Goal: Task Accomplishment & Management: Use online tool/utility

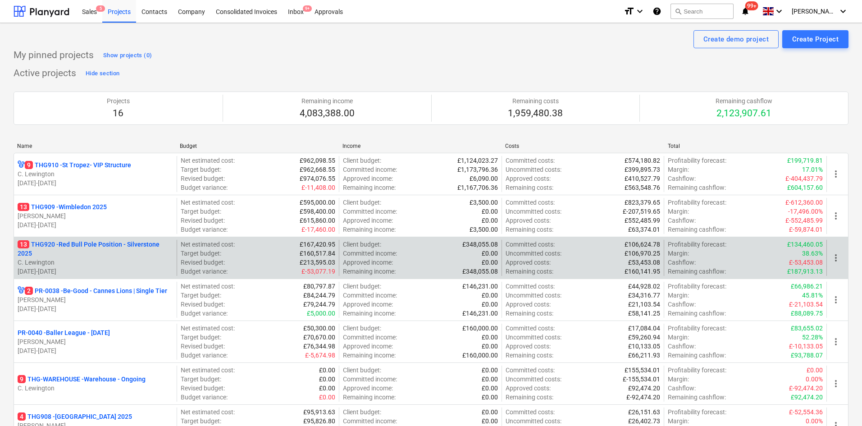
click at [110, 250] on p "13 THG920 - Red Bull Pole Position - Silverstone 2025" at bounding box center [95, 249] width 155 height 18
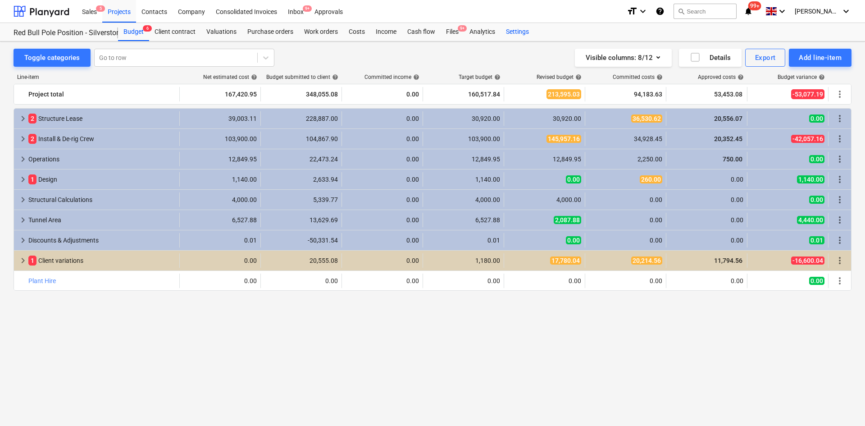
click at [511, 36] on div "Settings" at bounding box center [517, 32] width 34 height 18
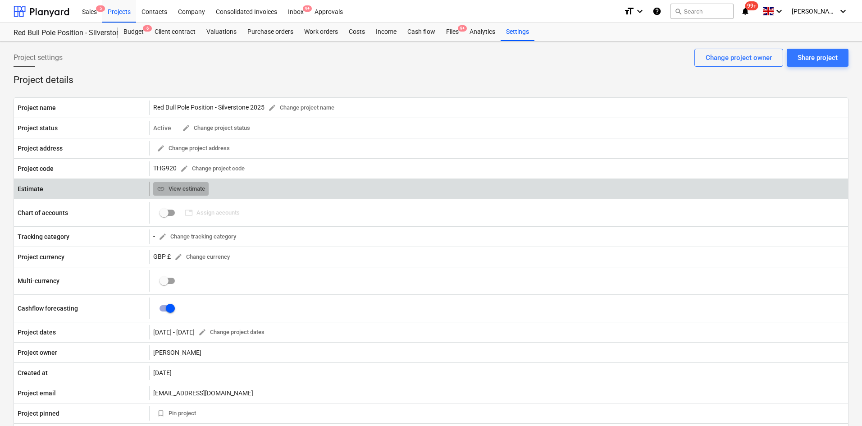
click at [197, 188] on span "link View estimate" at bounding box center [181, 189] width 48 height 10
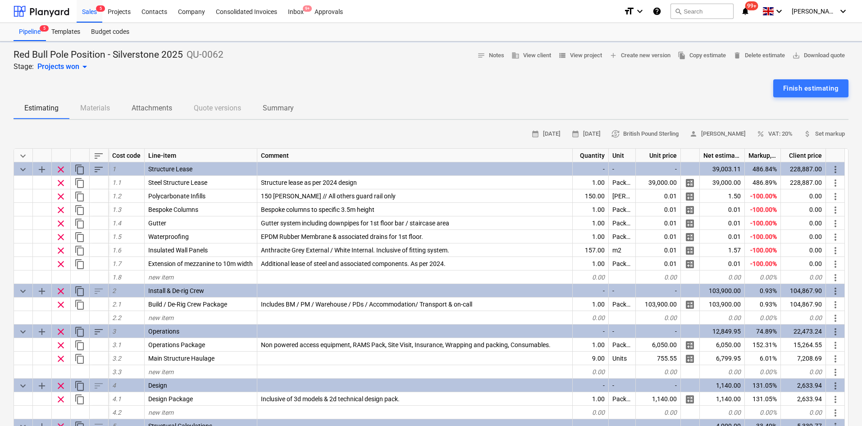
type textarea "x"
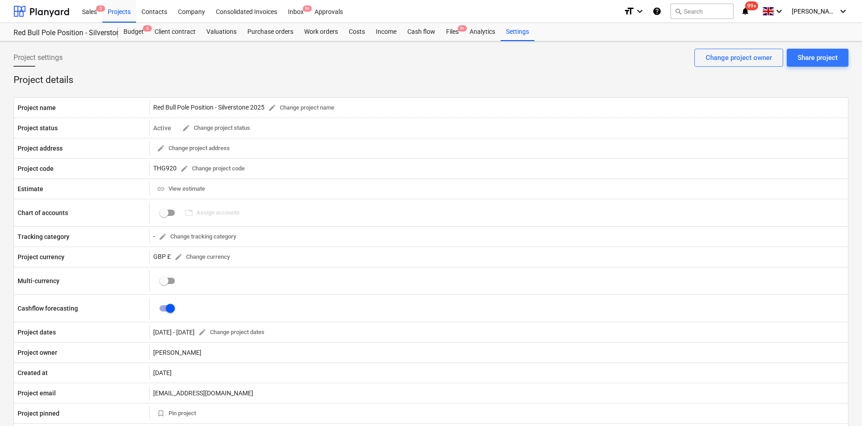
click at [116, 37] on div "Red Bull Pole Position - Silverstone 2025" at bounding box center [66, 32] width 105 height 18
click at [136, 32] on div "Budget 6" at bounding box center [133, 32] width 31 height 18
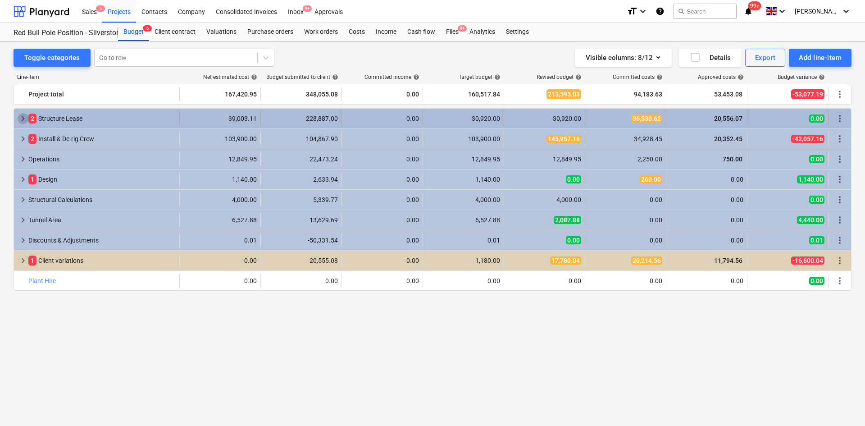
click at [21, 119] on span "keyboard_arrow_right" at bounding box center [23, 118] width 11 height 11
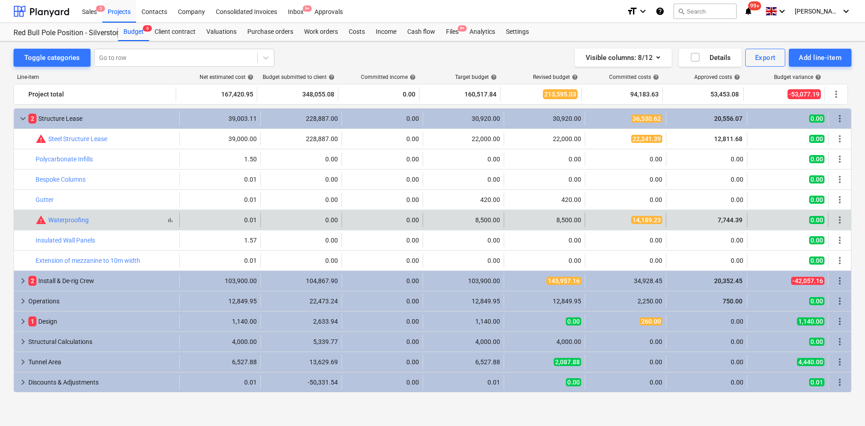
click at [109, 220] on div "bar_chart warning Waterproofing" at bounding box center [106, 219] width 140 height 11
click at [82, 220] on link "Waterproofing" at bounding box center [68, 219] width 41 height 7
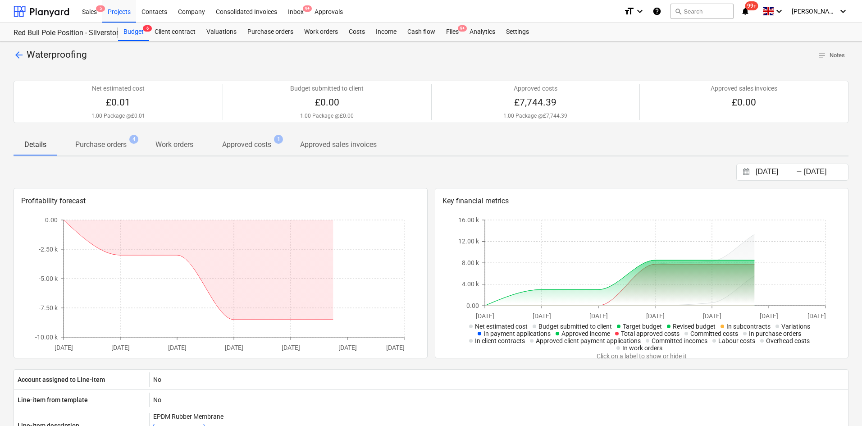
click at [231, 164] on div "03.03.2025 Press the down arrow key to interact with the calendar and select a …" at bounding box center [431, 172] width 835 height 17
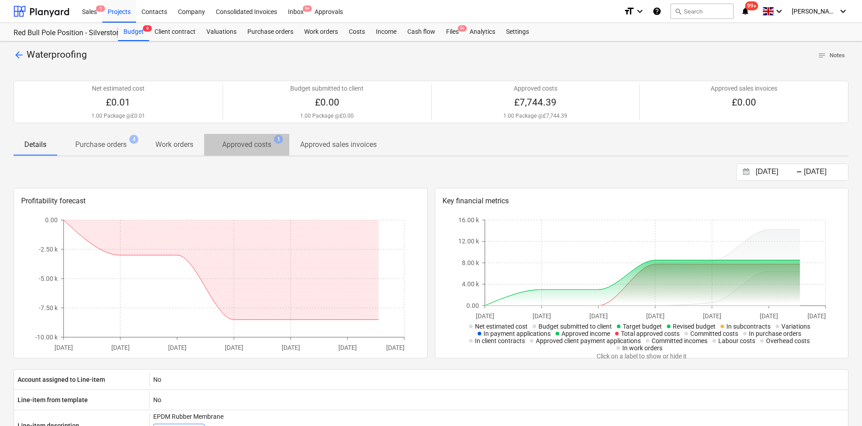
click at [245, 150] on p "Approved costs" at bounding box center [246, 144] width 49 height 11
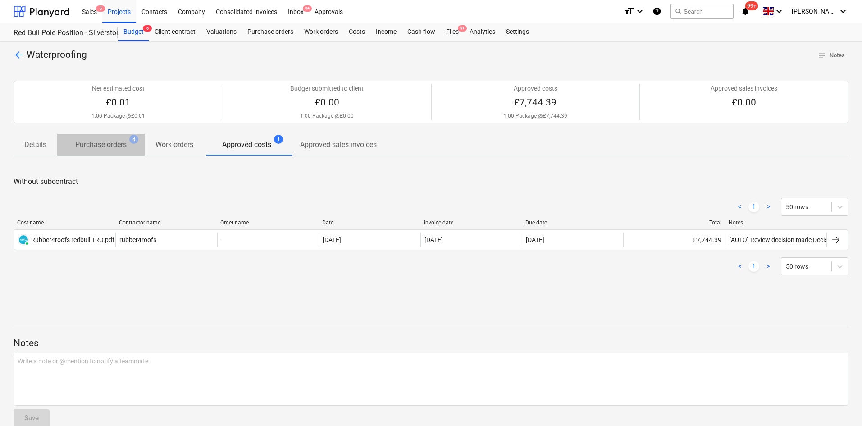
click at [115, 151] on span "Purchase orders 4" at bounding box center [100, 144] width 87 height 17
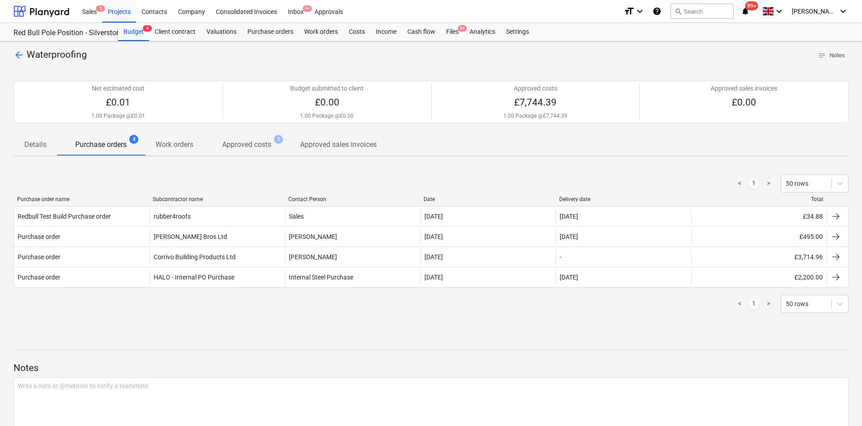
click at [240, 137] on span "Approved costs 1" at bounding box center [246, 144] width 85 height 17
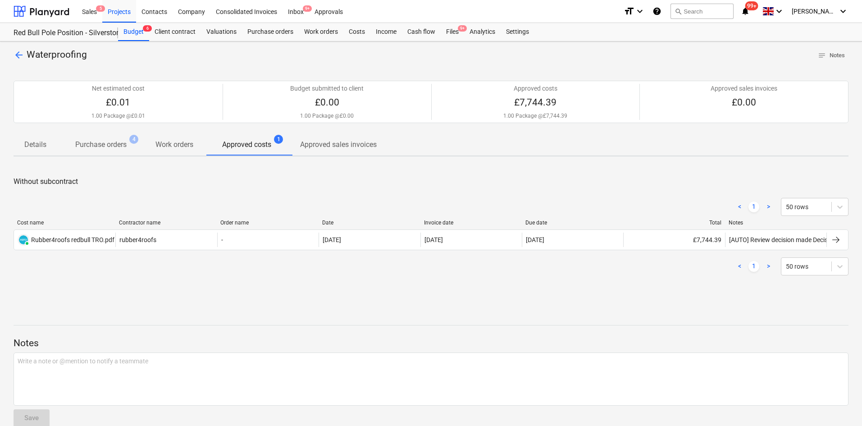
click at [101, 147] on p "Purchase orders" at bounding box center [100, 144] width 51 height 11
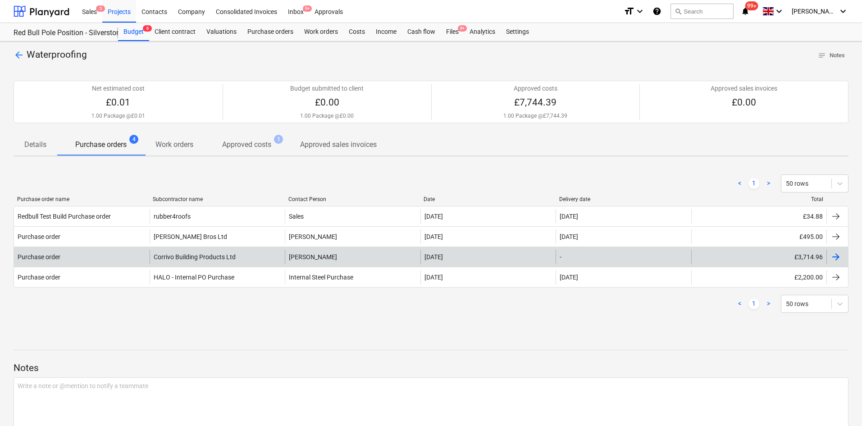
click at [184, 254] on div "Corrivo Building Products Ltd" at bounding box center [218, 257] width 136 height 14
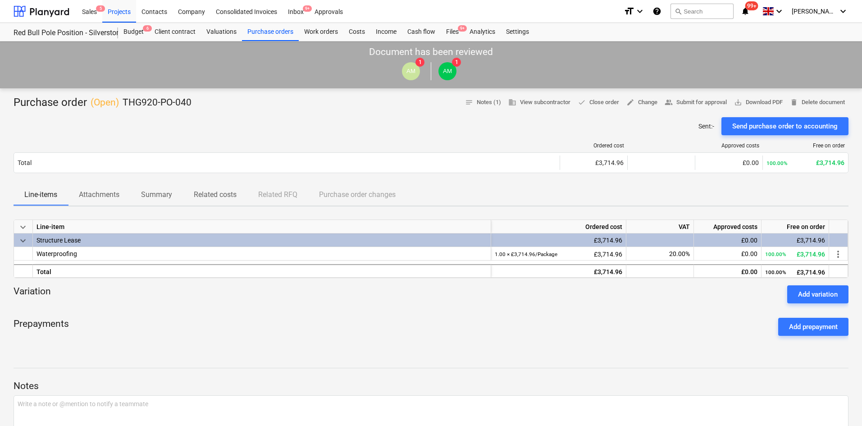
click at [99, 189] on p "Attachments" at bounding box center [99, 194] width 41 height 11
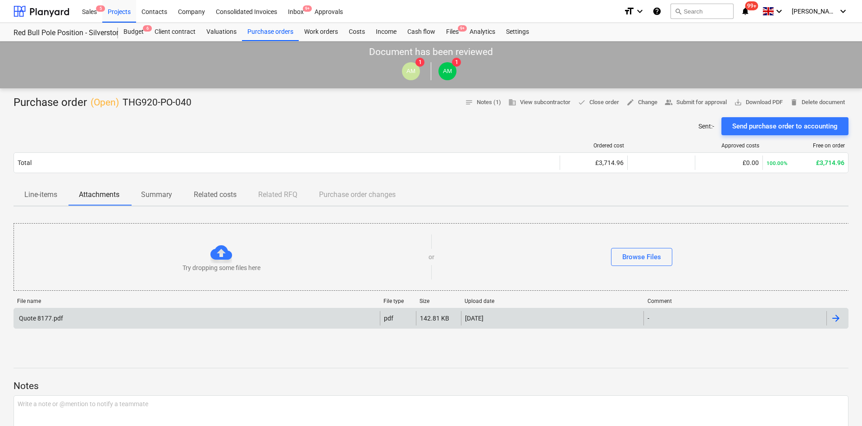
click at [110, 318] on div "Quote 8177.pdf" at bounding box center [197, 318] width 366 height 14
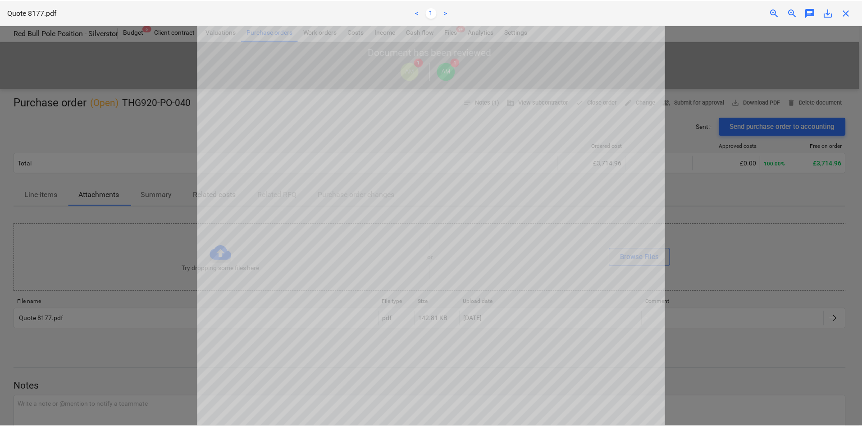
scroll to position [265, 0]
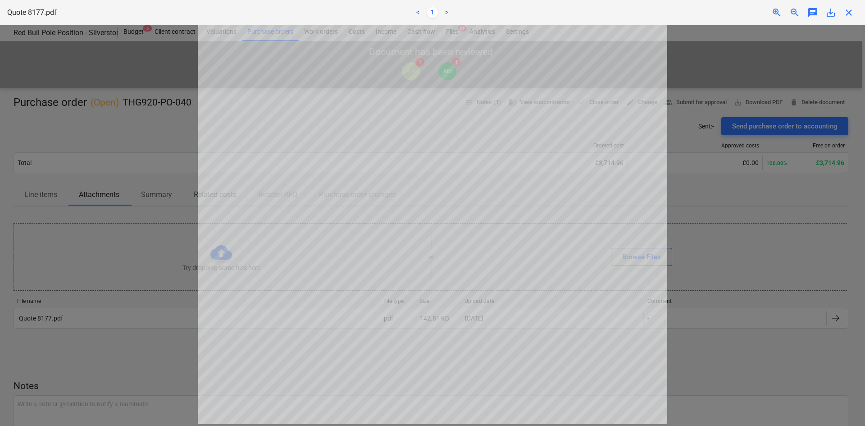
click at [117, 278] on div at bounding box center [432, 225] width 865 height 400
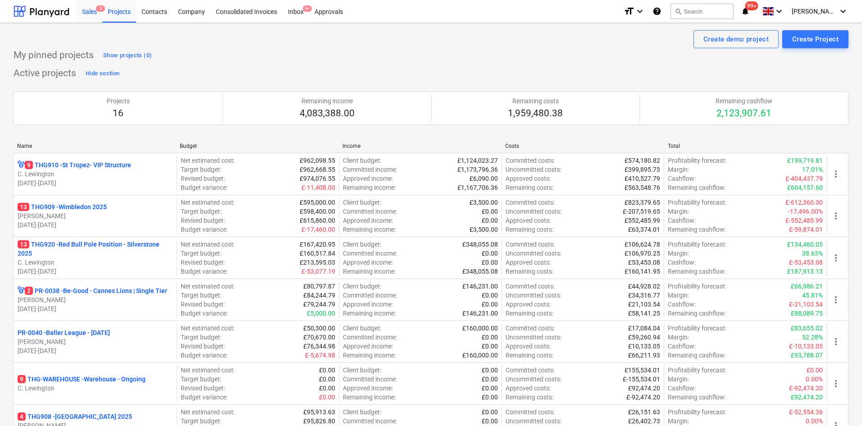
click at [88, 14] on div "Sales 5" at bounding box center [90, 11] width 26 height 23
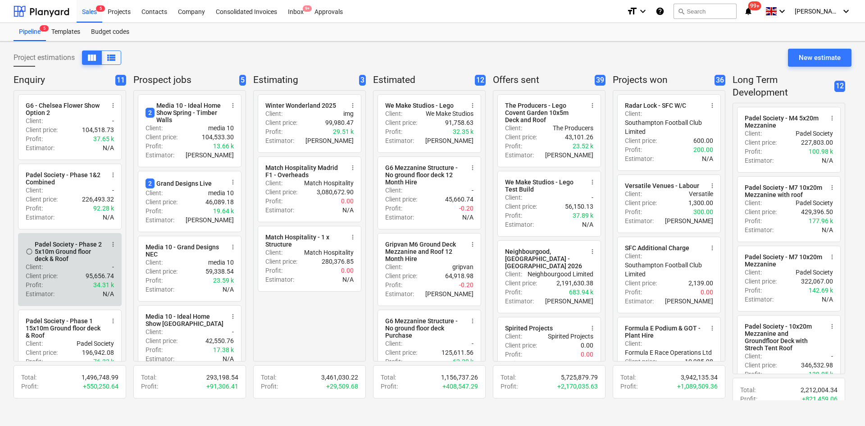
click at [66, 255] on div "Padel Society - Phase 2 5x10m Ground floor deck & Roof" at bounding box center [69, 252] width 69 height 22
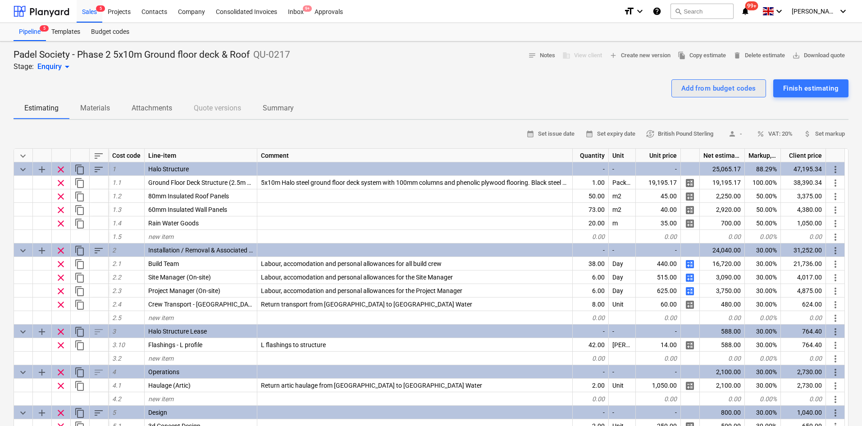
click at [681, 85] on div "Add from budget codes" at bounding box center [718, 88] width 75 height 12
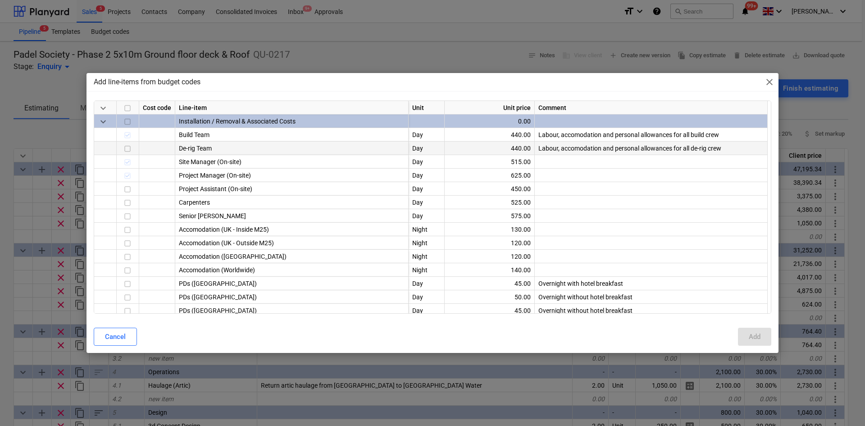
click at [124, 149] on input "checkbox" at bounding box center [127, 148] width 11 height 11
click at [738, 337] on button "Add" at bounding box center [754, 337] width 33 height 18
type textarea "x"
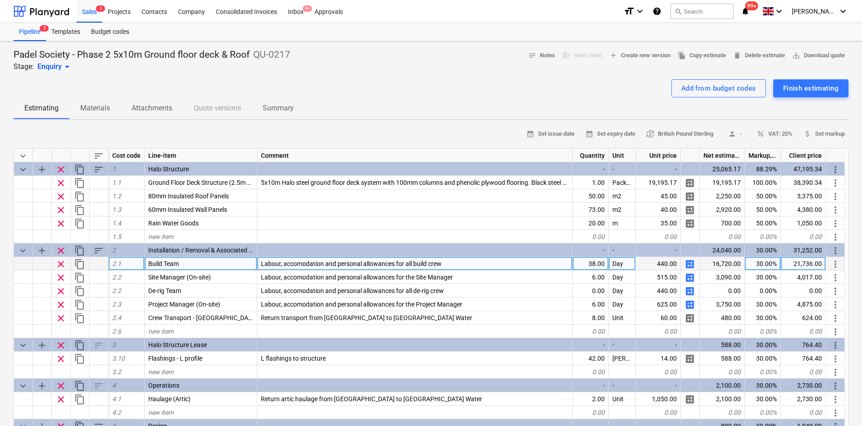
click at [261, 265] on span "Labour, accomodation and personal allowances for all build crew" at bounding box center [351, 263] width 181 height 7
click at [261, 265] on input "Labour, accomodation and personal allowances for all build crew" at bounding box center [414, 263] width 315 height 13
type input "8Crew for 7 DaysLabour, accomodation and personal allowances for all build crew"
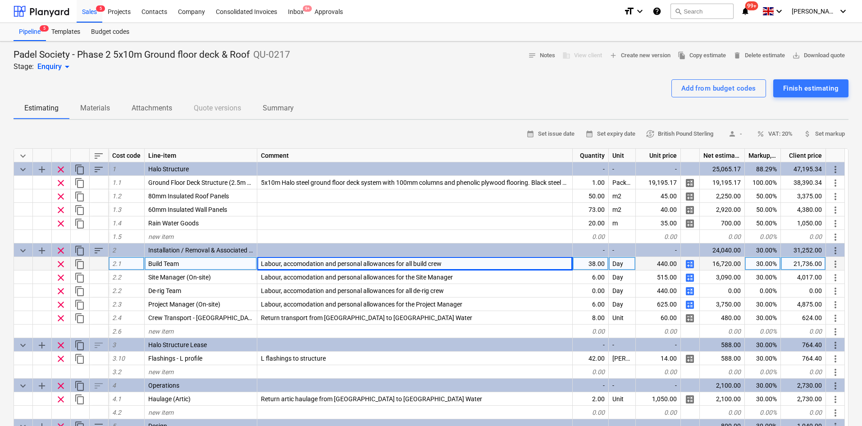
type textarea "x"
click at [264, 262] on span "8Crew for 7 DaysLabour, accomodation and personal allowances for all build crew" at bounding box center [375, 263] width 228 height 7
click at [265, 263] on input "8Crew for 7 DaysLabour, accomodation and personal allowances for all build crew" at bounding box center [414, 263] width 315 height 13
click at [312, 261] on input "8 Crew for 7 DaysLabour, accomodation and personal allowances for all build crew" at bounding box center [414, 263] width 315 height 13
type input "8 Crew for 7 Days including Labour, accomodation and personal allowances for al…"
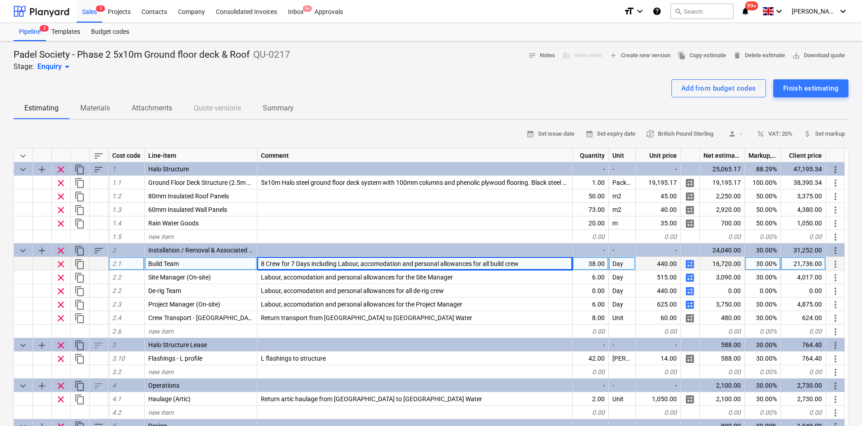
type textarea "x"
click at [295, 263] on span "8 Crew for 7 Days including Labour, accomodation and personal allowances for al…" at bounding box center [390, 263] width 258 height 7
click at [295, 263] on input "8 Crew for 7 Days including Labour, accomodation and personal allowances for al…" at bounding box center [414, 263] width 315 height 13
click at [265, 260] on input "8 Crew for 7 Days including Labour, accomodation and personal allowances for al…" at bounding box center [414, 263] width 315 height 13
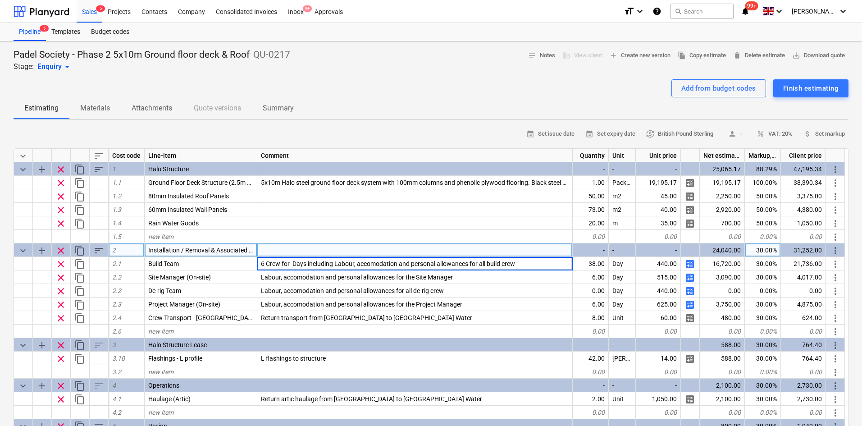
type input "6 Crew for 6 Days including Labour, accomodation and personal allowances for al…"
type textarea "x"
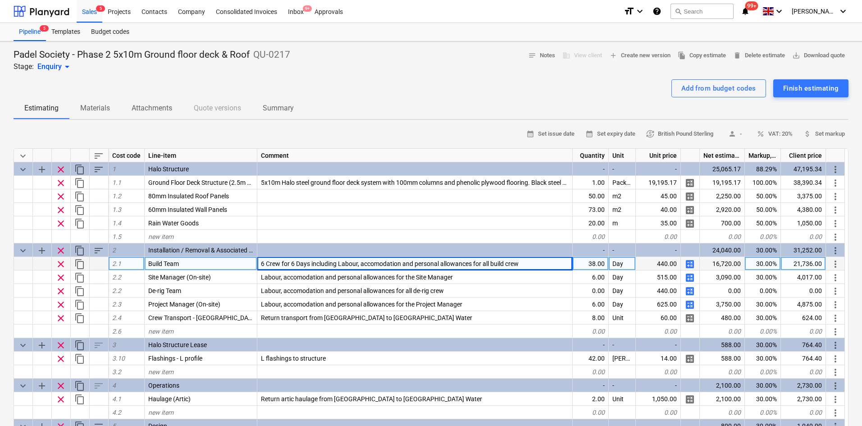
click at [312, 262] on span "6 Crew for 6 Days including Labour, accomodation and personal allowances for al…" at bounding box center [390, 263] width 258 height 7
click at [314, 266] on input "6 Crew for 6 Days including Labour, accomodation and personal allowances for al…" at bounding box center [414, 263] width 315 height 13
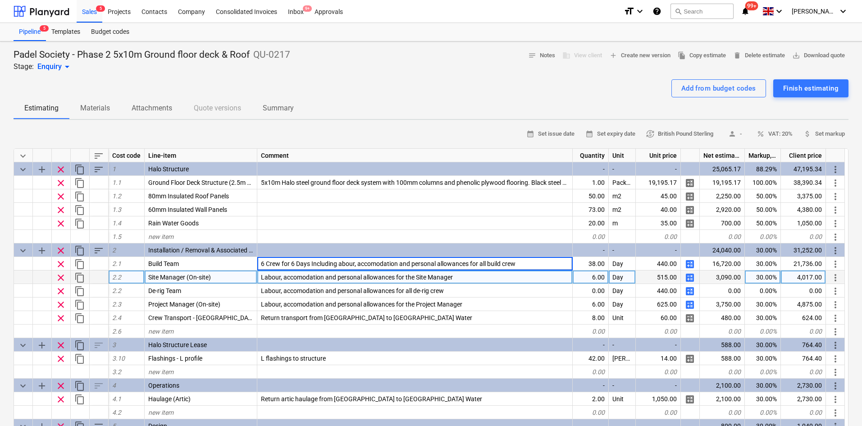
type input "6 Crew for 6 Days Including labour, accomodation and personal allowances for al…"
type textarea "x"
click at [313, 271] on div "Labour, accomodation and personal allowances for the Site Manager" at bounding box center [414, 277] width 315 height 14
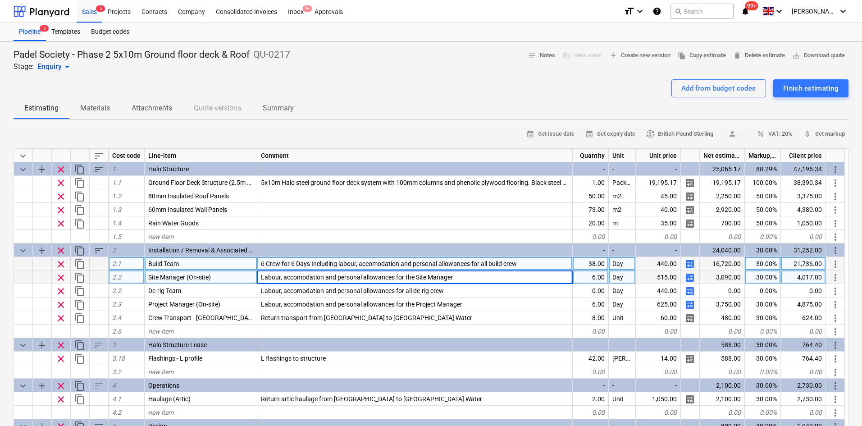
click at [307, 263] on span "6 Crew for 6 Days Including labour, accomodation and personal allowances for al…" at bounding box center [389, 263] width 256 height 7
click at [340, 262] on input "6 Crew for 6 Days Including labour, accomodation and personal allowances for al…" at bounding box center [414, 263] width 315 height 13
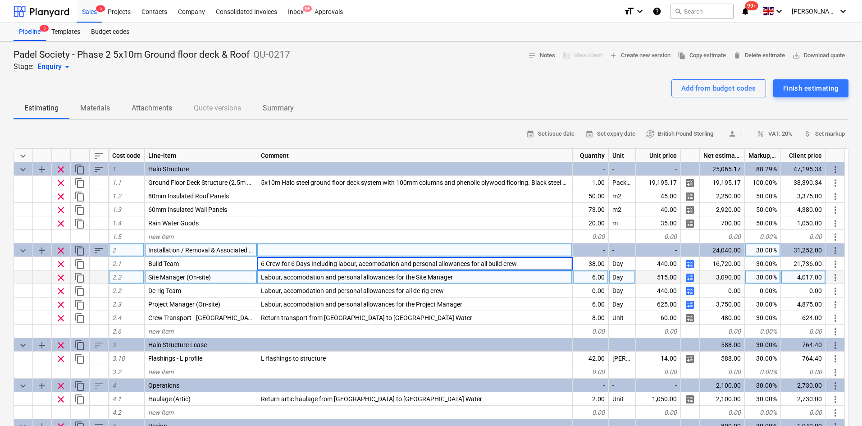
drag, startPoint x: 339, startPoint y: 262, endPoint x: 222, endPoint y: 256, distance: 117.7
click at [222, 256] on div "keyboard_arrow_down sort Cost code Line-item Comment Quantity Unit Unit price N…" at bounding box center [431, 318] width 835 height 341
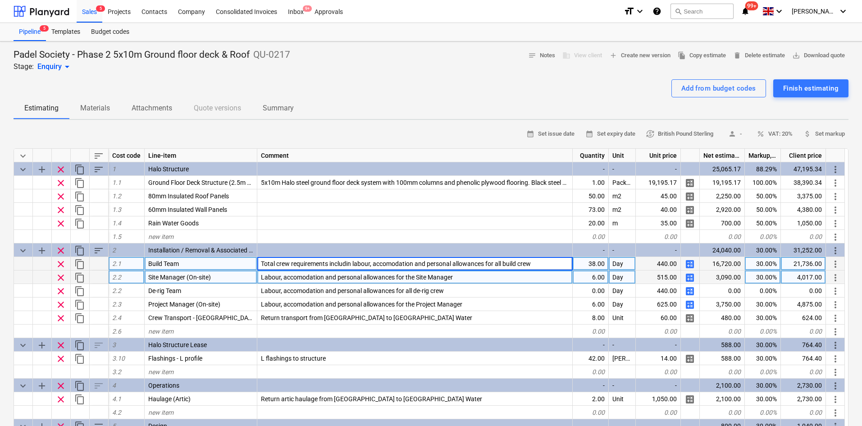
type input "Total crew requirements including labour, accomodation and personal allowances …"
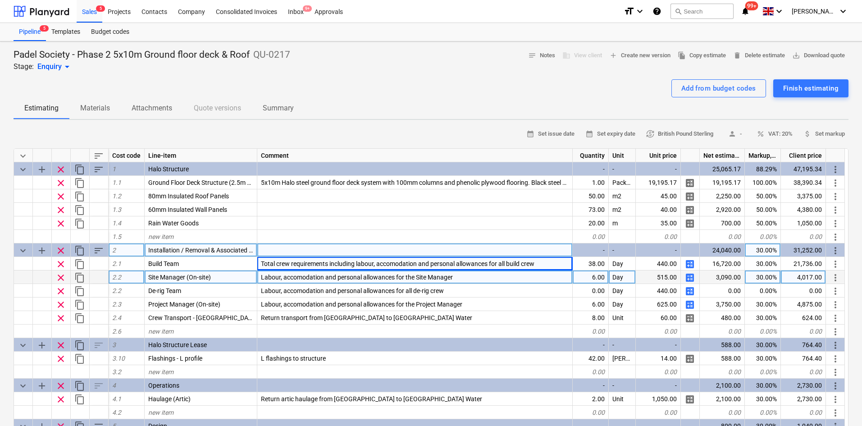
click at [98, 252] on span "sort" at bounding box center [98, 250] width 11 height 11
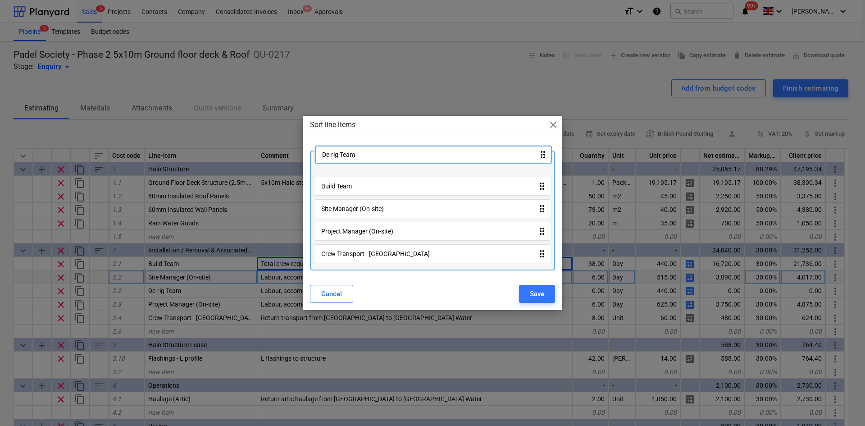
drag, startPoint x: 360, startPoint y: 213, endPoint x: 361, endPoint y: 153, distance: 59.5
click at [361, 153] on div "Build Team drag_indicator Site Manager (On-site) drag_indicator De-rig Team dra…" at bounding box center [432, 210] width 245 height 120
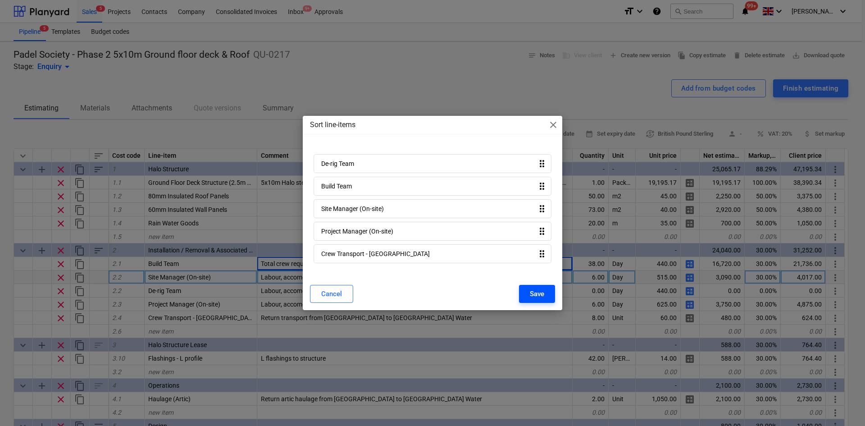
click at [534, 292] on div "Save" at bounding box center [537, 294] width 14 height 12
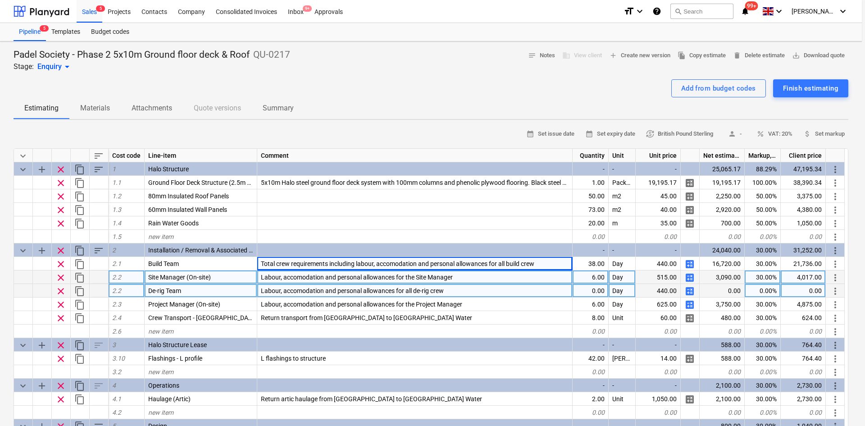
type textarea "x"
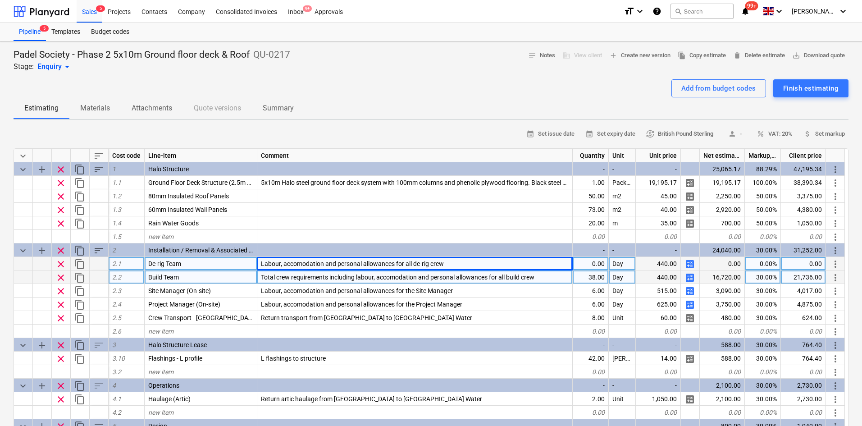
click at [268, 262] on span "Labour, accomodation and personal allowances for all de-rig crew" at bounding box center [352, 263] width 183 height 7
click at [263, 264] on input "Labour, accomodation and personal allowances for all de-rig crew" at bounding box center [414, 263] width 315 height 13
click at [260, 262] on input "Labour, accomodation and personal allowances for all de-rig crew" at bounding box center [414, 263] width 315 height 13
click at [209, 260] on div "De-rig Team" at bounding box center [201, 264] width 113 height 14
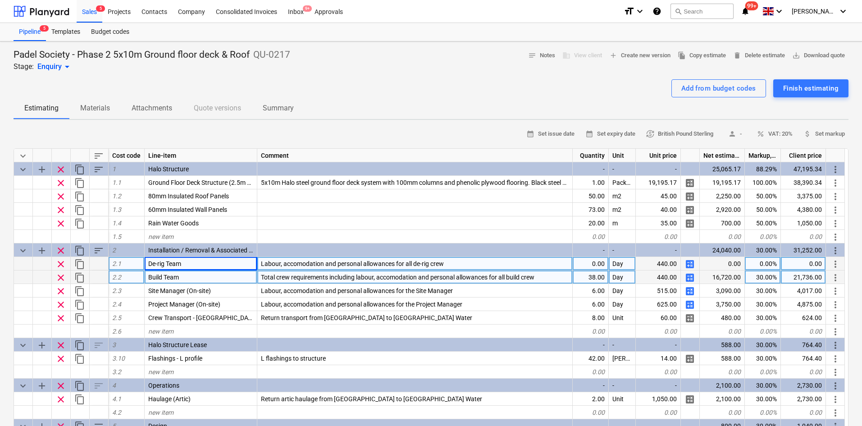
click at [270, 262] on span "Labour, accomodation and personal allowances for all de-rig crew" at bounding box center [352, 263] width 183 height 7
click at [259, 263] on input "Labour, accomodation and personal allowances for all de-rig crew" at bounding box center [414, 263] width 315 height 13
type input "Derig crew to remove phase 1 works to allow phase 2Labour, accomodation and per…"
type textarea "x"
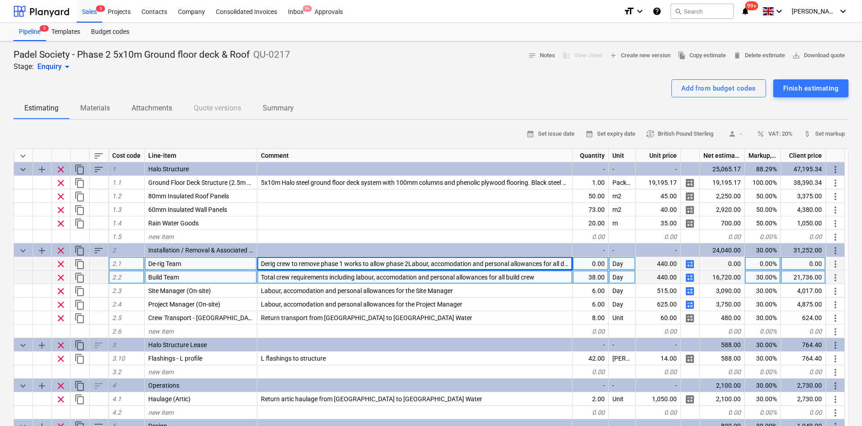
click at [409, 265] on span "Derig crew to remove phase 1 works to allow phase 2Labour, accomodation and per…" at bounding box center [426, 263] width 330 height 7
click at [385, 264] on input "Derig crew to remove phase 1 works to allow phase 2Labour, accomodation and per…" at bounding box center [414, 263] width 315 height 13
type input "Derig crew to remove phase 1 works to allow phase 2. Incuding labour, accomodat…"
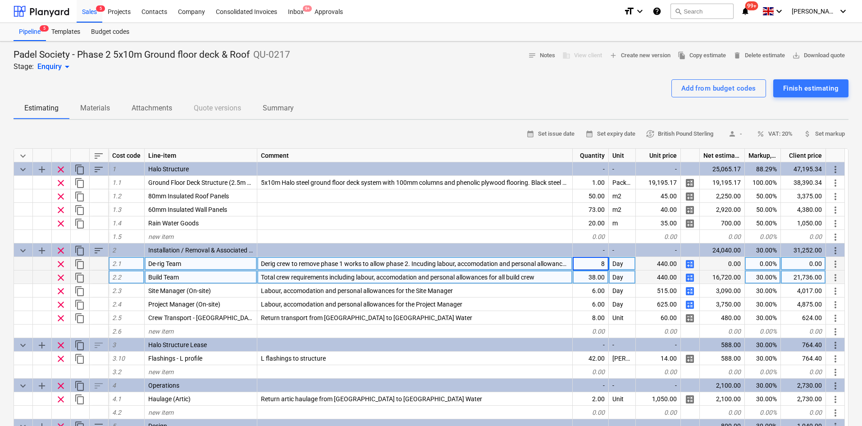
type textarea "x"
click at [345, 265] on span "Derig crew to remove phase 1 works to allow phase 2. Incuding labour, accomodat…" at bounding box center [439, 263] width 357 height 7
click at [345, 265] on input "Derig crew to remove phase 1 works to allow phase 2. Incuding labour, accomodat…" at bounding box center [414, 263] width 315 height 13
click at [291, 262] on input "Derig crew to remove phase 1 works to allow phase 2. Incuding labour, accomodat…" at bounding box center [414, 263] width 315 height 13
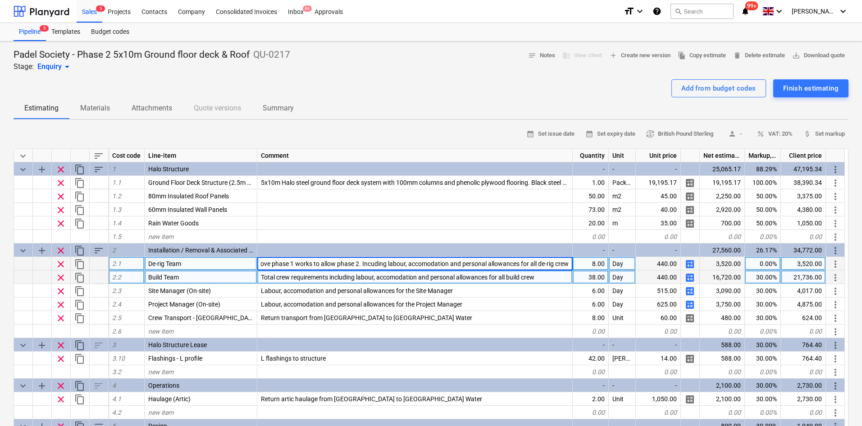
click at [287, 264] on input "Derig crew to remove phase 1 works to allow phase 2. Incuding labour, accomodat…" at bounding box center [414, 263] width 315 height 13
click at [289, 261] on input "Derig crew to remove phase 1 works to allow phase 2. Incuding labour, accomodat…" at bounding box center [414, 263] width 315 height 13
click at [313, 263] on input "Derig crew to remove phase 1 works to allow phase 2. Incuding labour, accomodat…" at bounding box center [414, 263] width 315 height 13
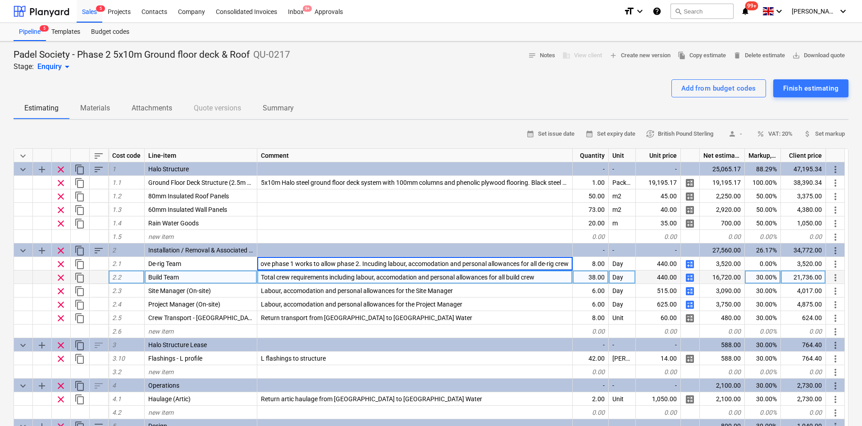
click at [314, 132] on div "calendar_month Set issue date calendar_month Set expiry date currency_exchange …" at bounding box center [431, 134] width 835 height 14
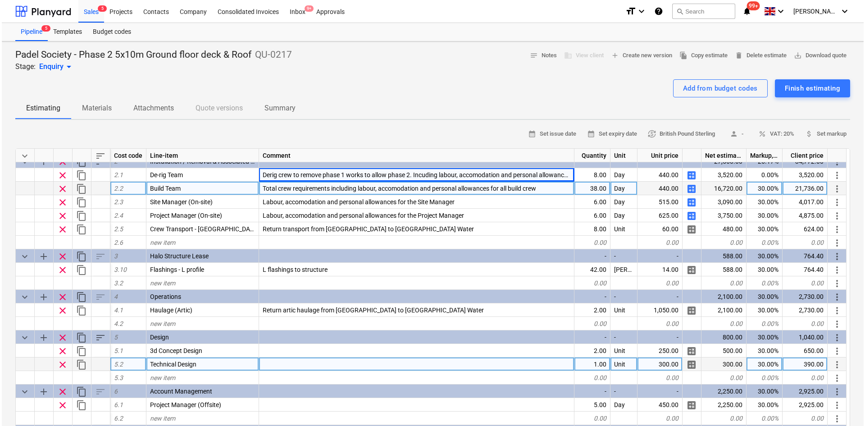
scroll to position [0, 0]
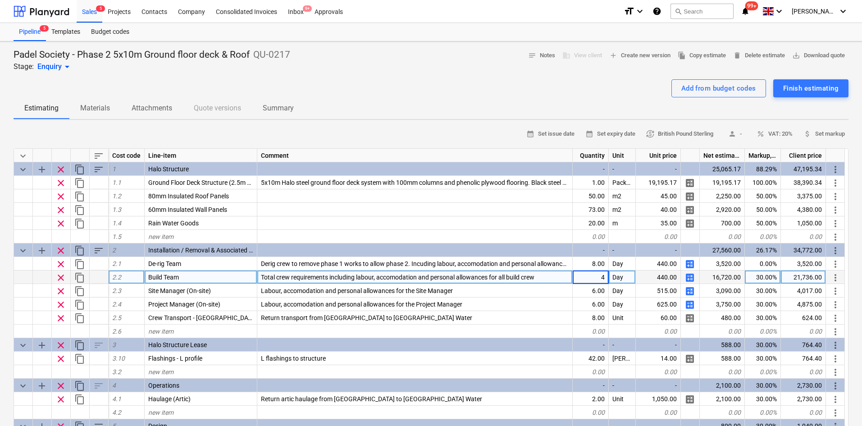
type input "42"
type textarea "x"
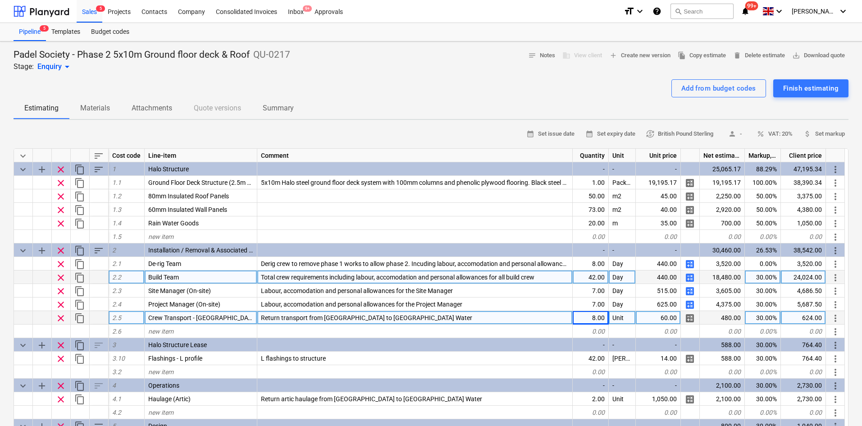
click at [600, 324] on div "8.00" at bounding box center [591, 318] width 36 height 14
type input "12"
type textarea "x"
click at [600, 324] on div "12.00" at bounding box center [591, 318] width 36 height 14
type input "8"
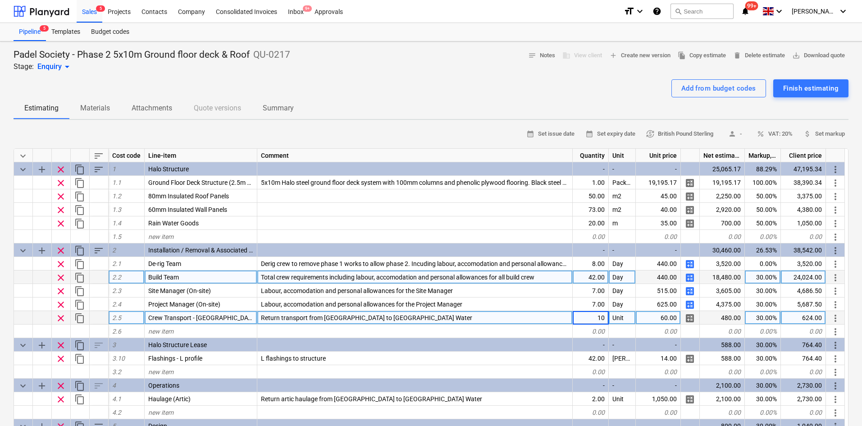
type textarea "x"
type input "8"
type textarea "x"
click at [192, 133] on div "calendar_month Set issue date calendar_month Set expiry date currency_exchange …" at bounding box center [431, 134] width 835 height 14
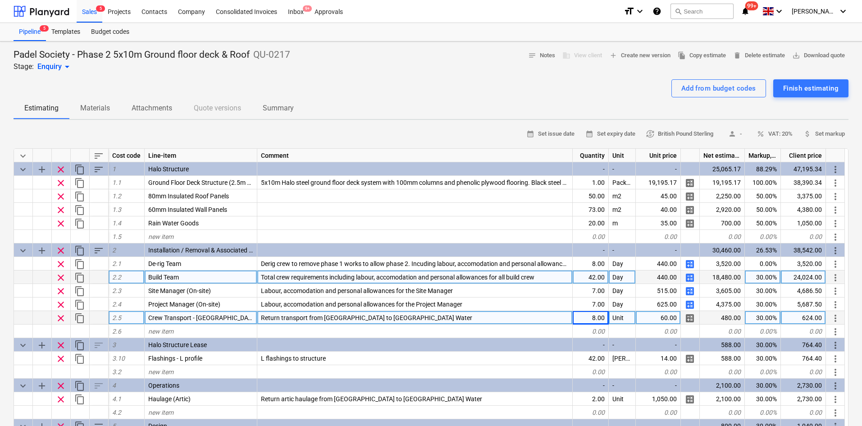
click at [259, 279] on div "Total crew requirements including labour, accomodation and personal allowances …" at bounding box center [414, 277] width 315 height 14
click at [260, 278] on input "Total crew requirements including labour, accomodation and personal allowances …" at bounding box center [414, 276] width 315 height 13
type input "6 crew for 7 days including labour, accomodation and personal allowances for al…"
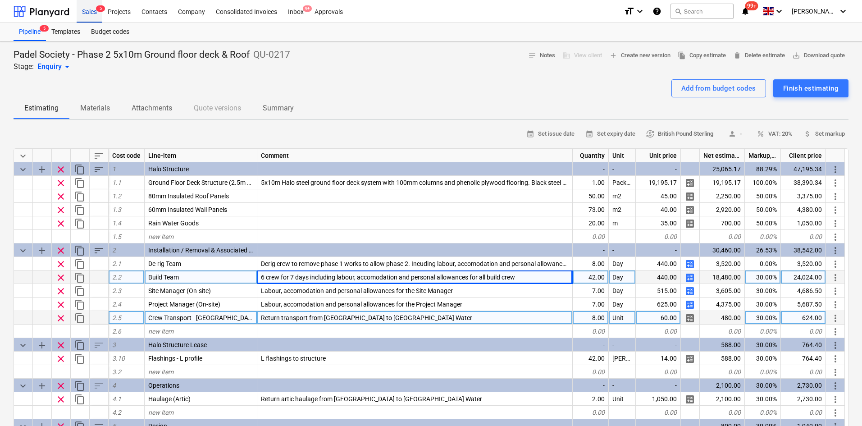
click at [95, 22] on div "Sales 5" at bounding box center [90, 11] width 26 height 23
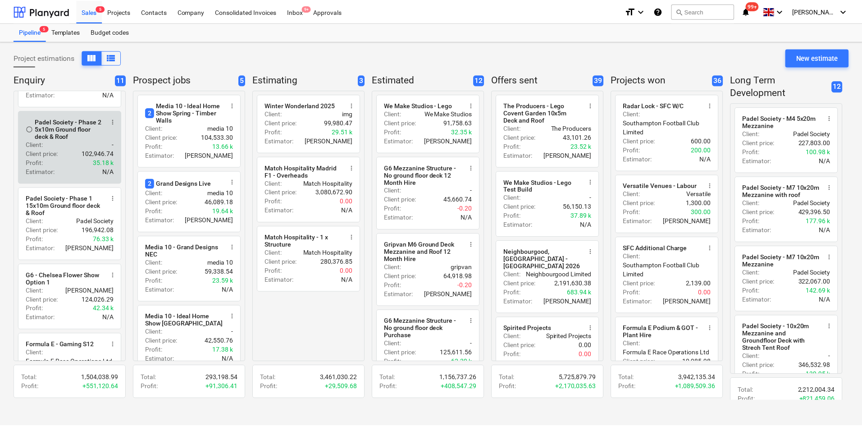
scroll to position [135, 0]
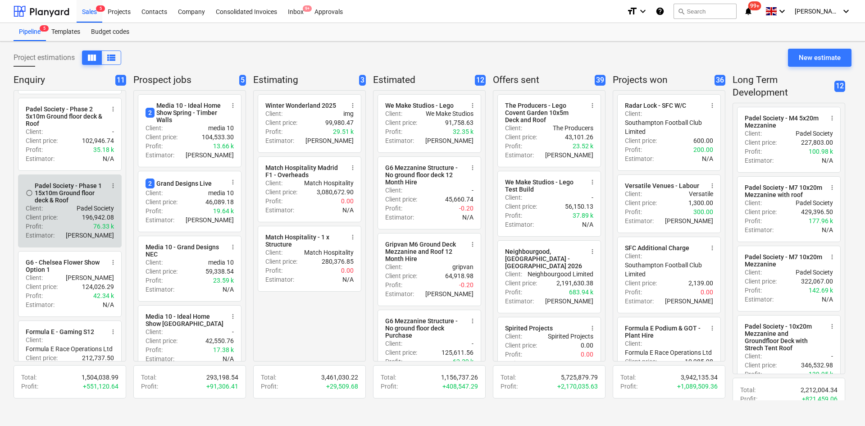
click at [50, 217] on p "Client price :" at bounding box center [42, 217] width 32 height 9
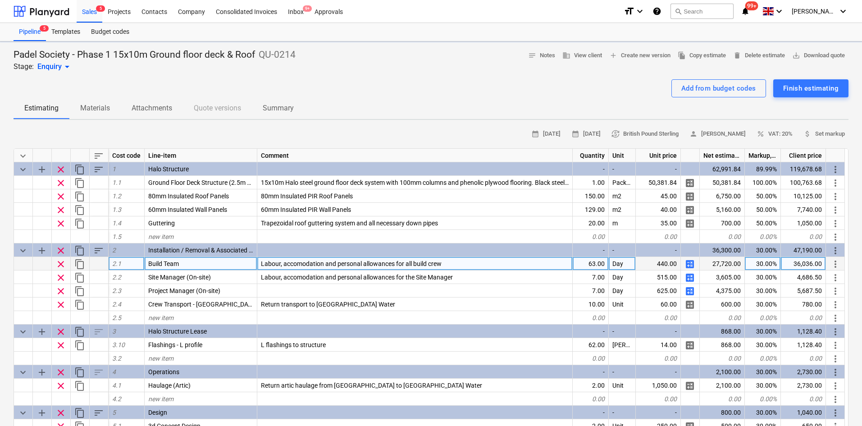
type textarea "x"
click at [266, 264] on span "Labour, accomodation and personal allowances for all build crew" at bounding box center [351, 263] width 181 height 7
click at [259, 263] on input "Labour, accomodation and personal allowances for all build crew" at bounding box center [414, 263] width 315 height 13
type input "64"
type textarea "x"
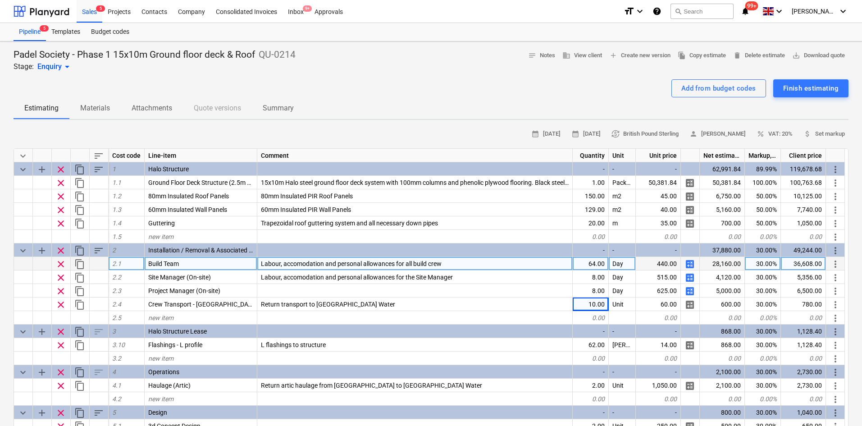
click at [262, 265] on span "Labour, accomodation and personal allowances for all build crew" at bounding box center [351, 263] width 181 height 7
click at [262, 265] on input "Labour, accomodation and personal allowances for all build crew" at bounding box center [414, 263] width 315 height 13
type input "8 Crew for 8 Days including Labour, accomodation and personal allowances for al…"
type textarea "x"
